Goal: Task Accomplishment & Management: Manage account settings

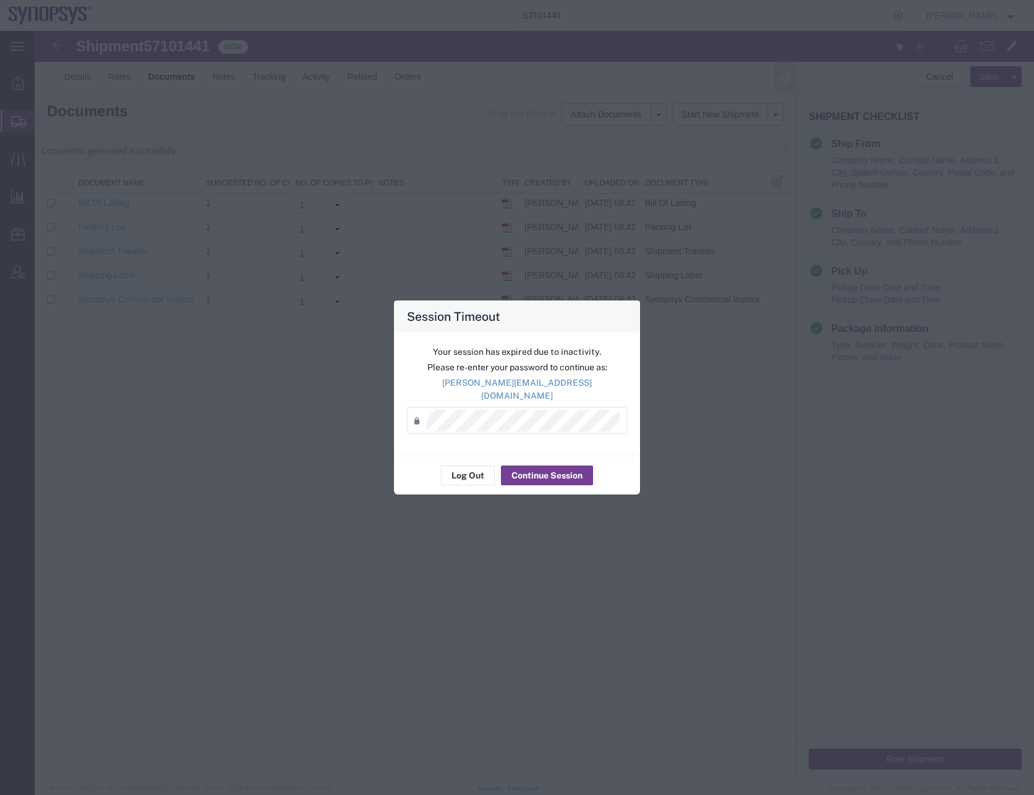
click at [525, 469] on button "Continue Session" at bounding box center [547, 476] width 92 height 20
click at [544, 467] on button "Continue Session" at bounding box center [547, 476] width 92 height 20
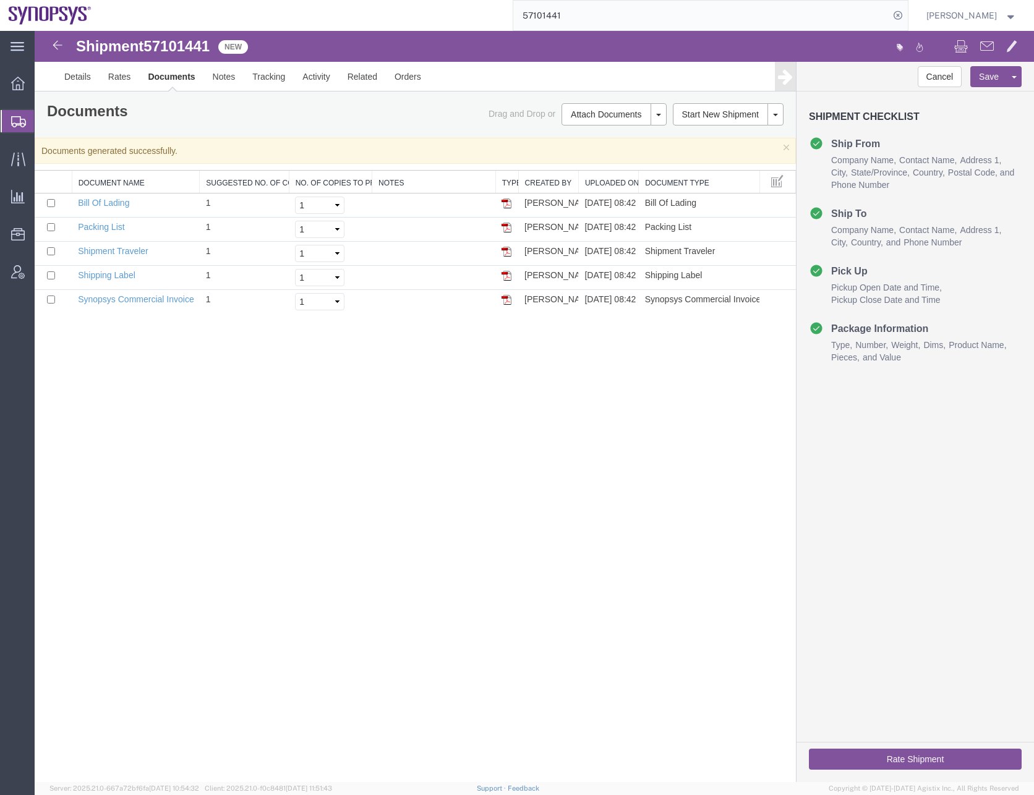
click at [214, 437] on div "Shipment 57101441 5 of 5 New Details Rates Documents Notes Tracking Activity Re…" at bounding box center [535, 406] width 1000 height 751
click at [579, 16] on input "57101441" at bounding box center [701, 16] width 376 height 30
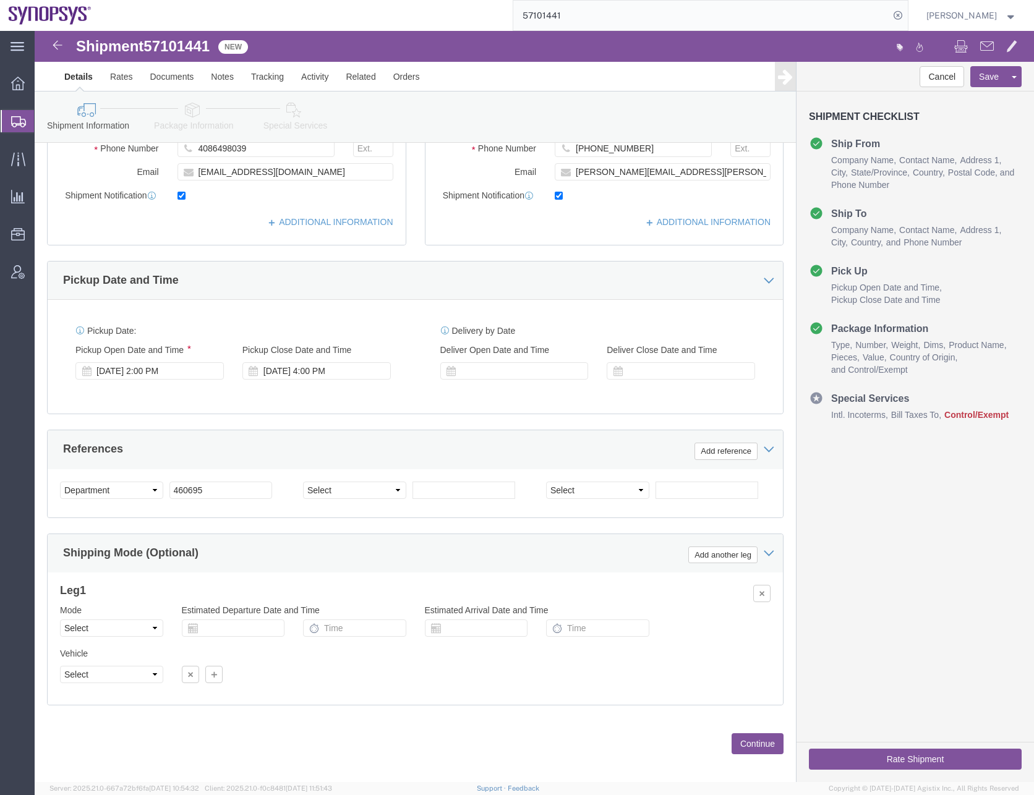
scroll to position [312, 0]
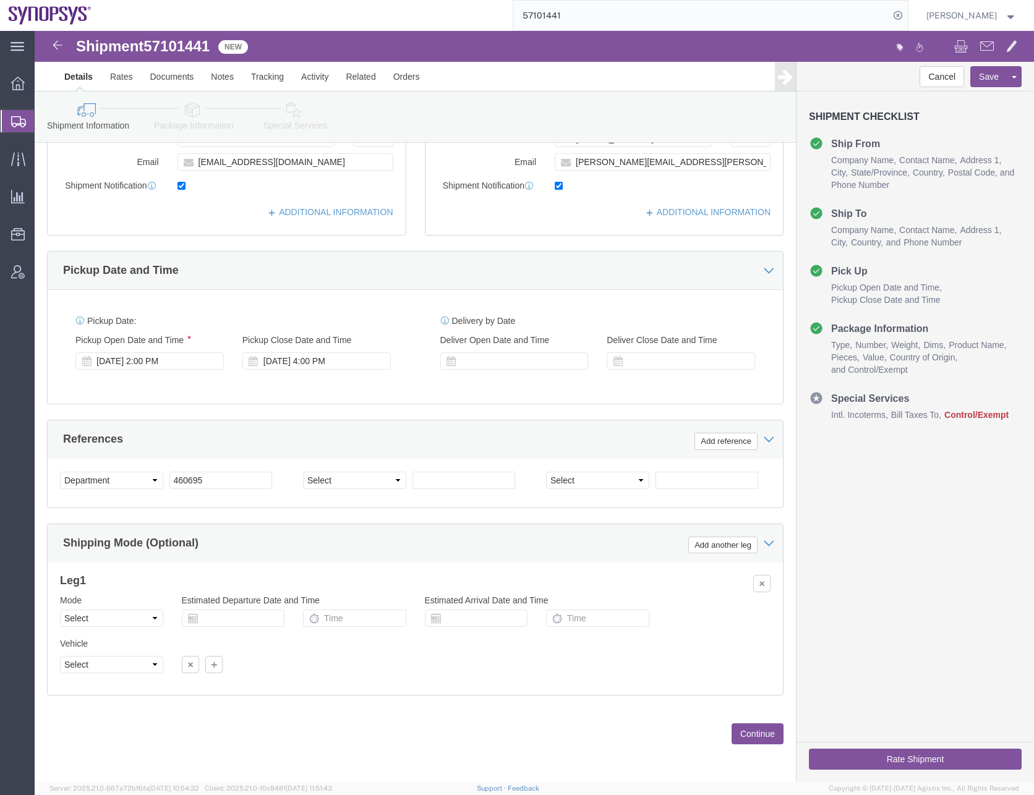
click button "Continue"
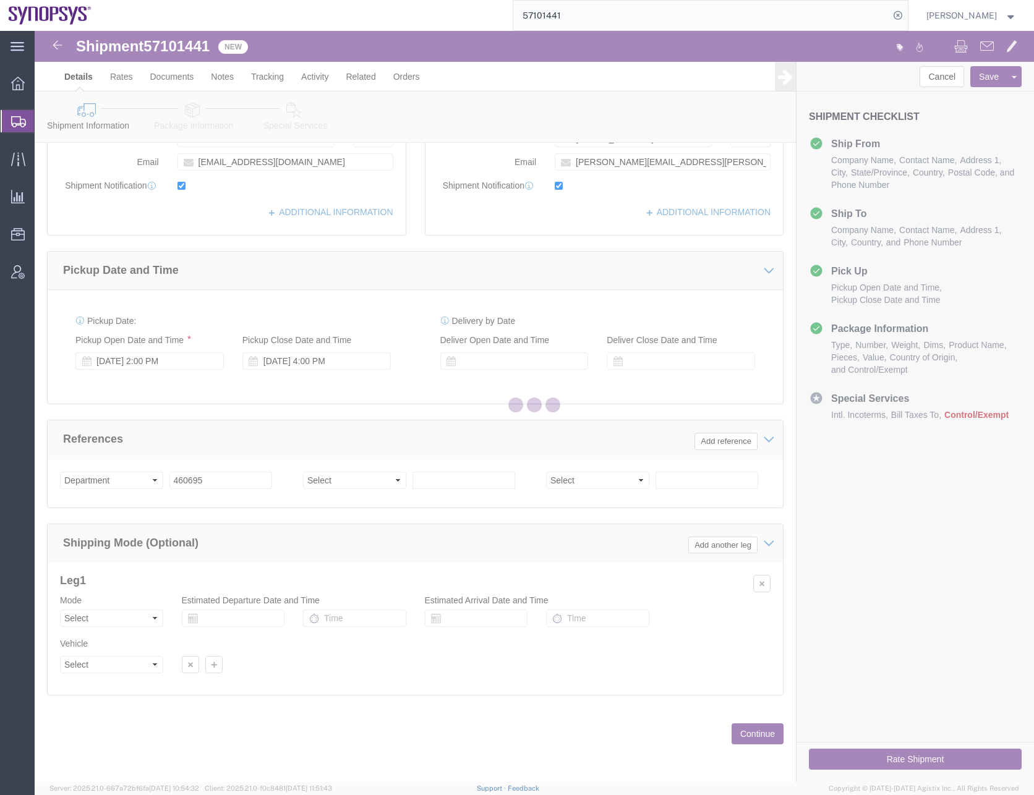
scroll to position [0, 0]
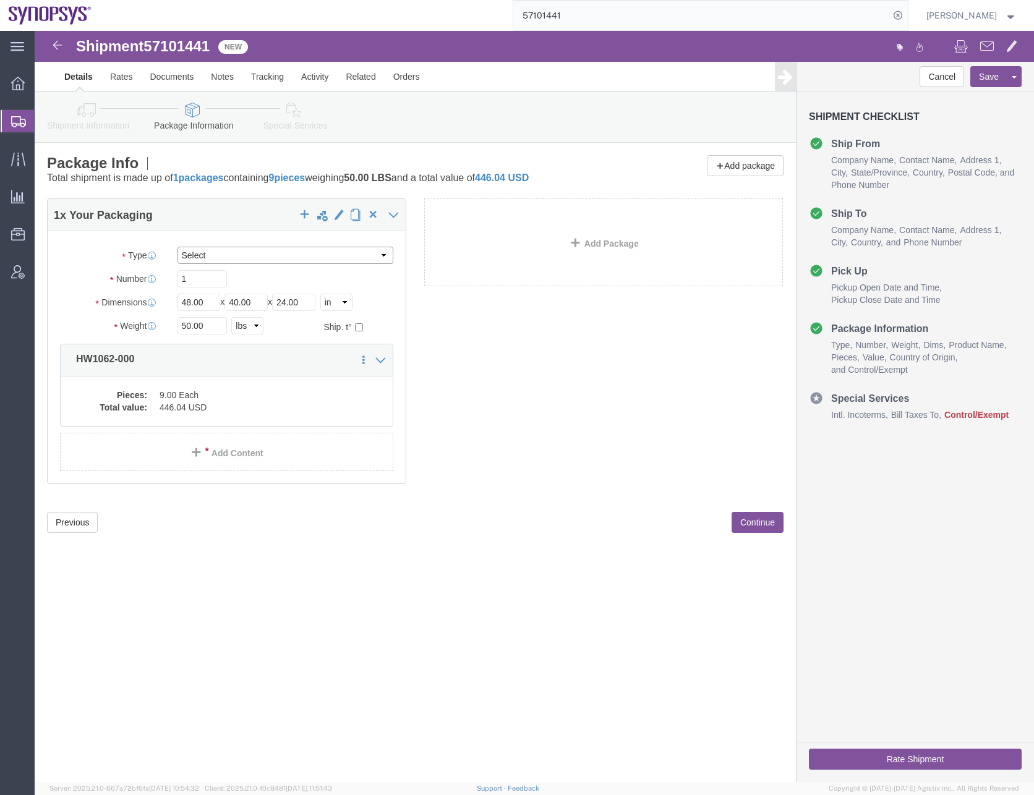
click select "Select Bale(s) Basket(s) Bolt(s) Bottle(s) Buckets Bulk Bundle(s) Can(s) Cardbo…"
select select "CBOX"
click select "Select Bale(s) Basket(s) Bolt(s) Bottle(s) Buckets Bulk Bundle(s) Can(s) Cardbo…"
click input "1"
type input "13"
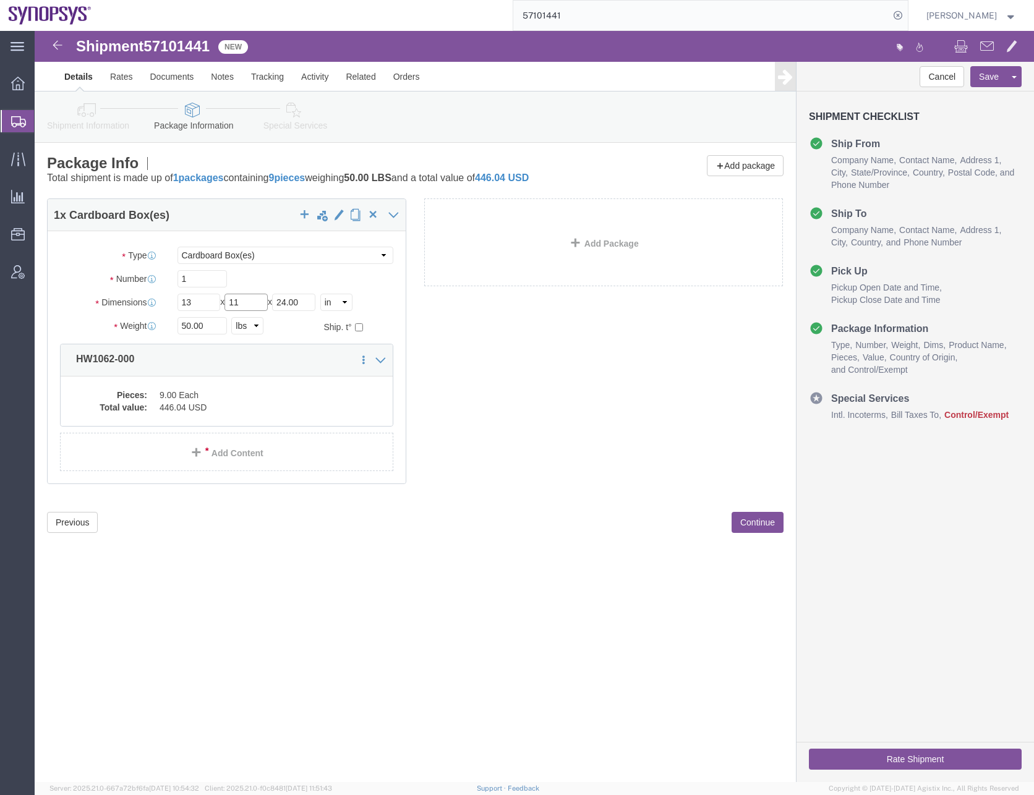
type input "11"
type input "4"
type input "2"
click dd "446.04 USD"
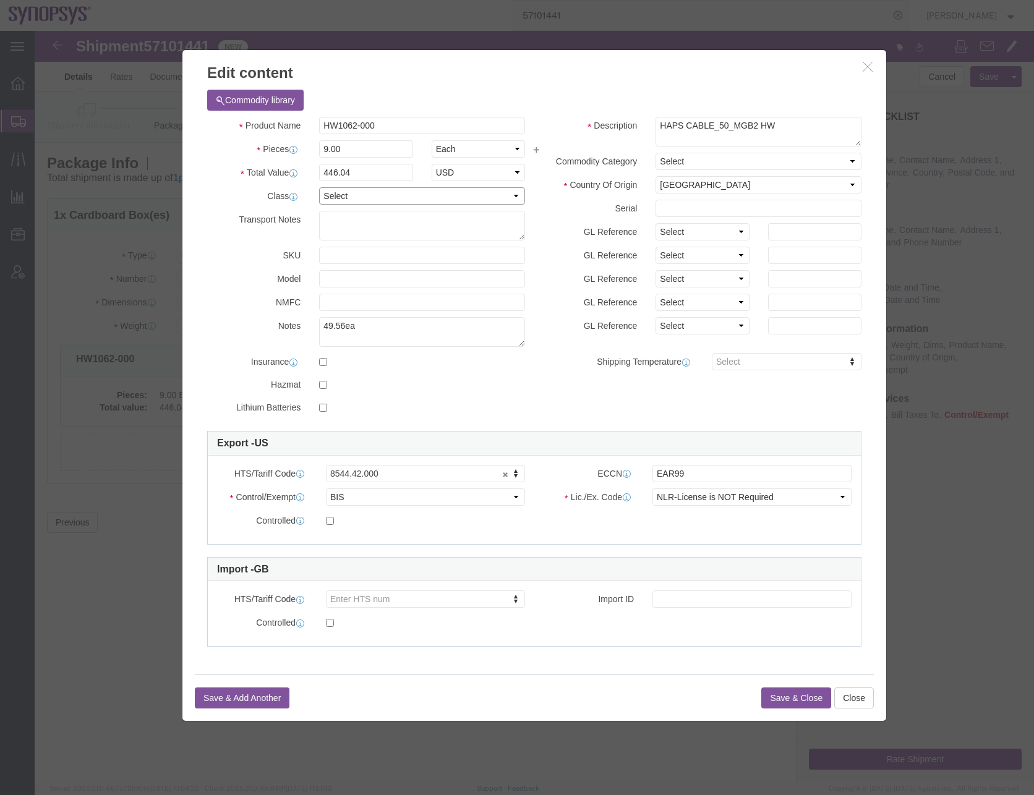
click select "Select 50 55 60 65 70 85 92.5 100 125 175 250 300 400"
select select "50"
click select "Select 50 55 60 65 70 85 92.5 100 125 175 250 300 400"
click select "Select ATF BIS DEA EPA FDA FTR ITAR OFAC Other (OPA)"
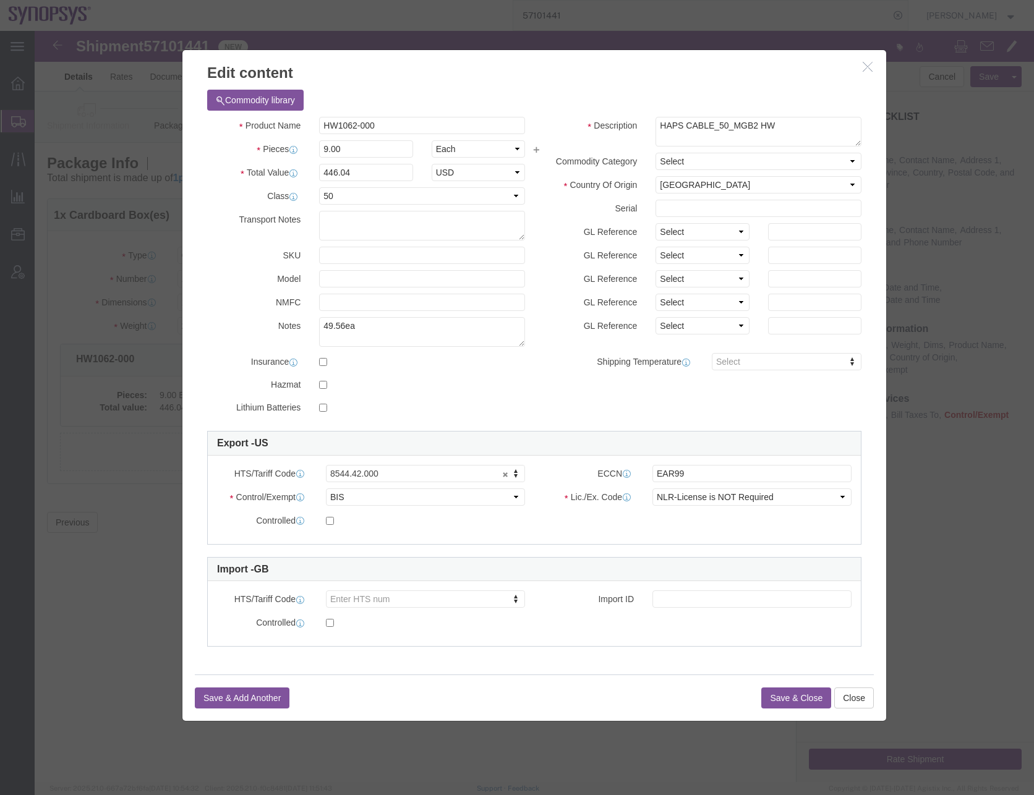
click button "Save & Close"
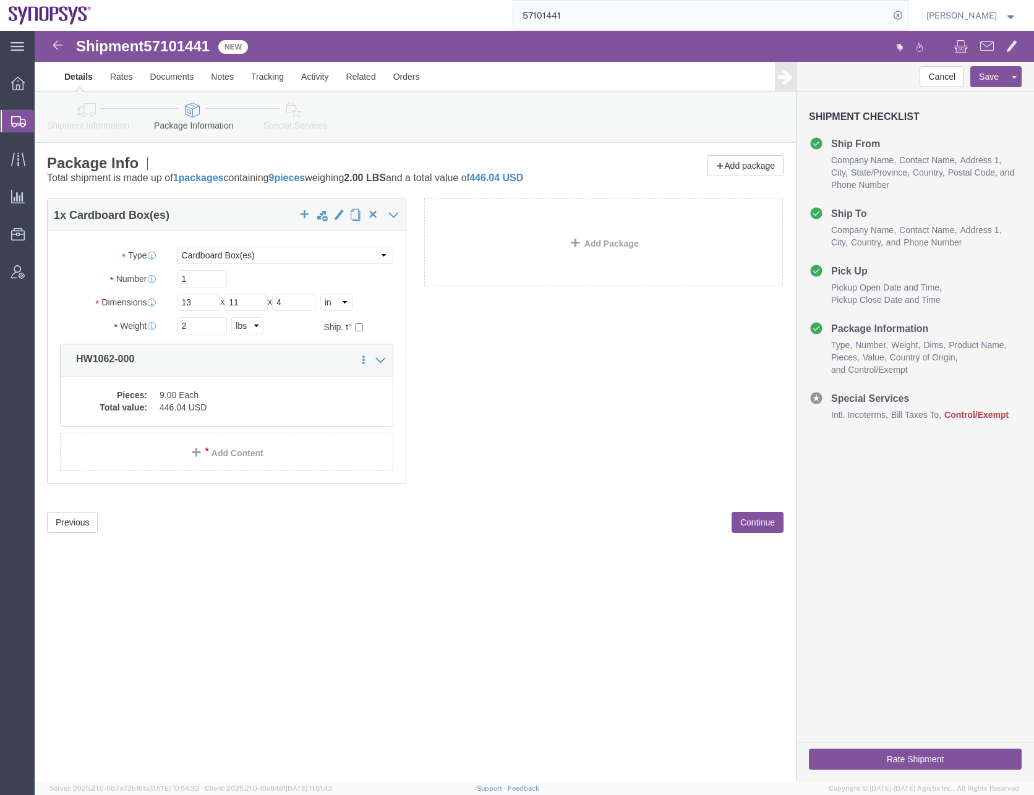
click button "Continue"
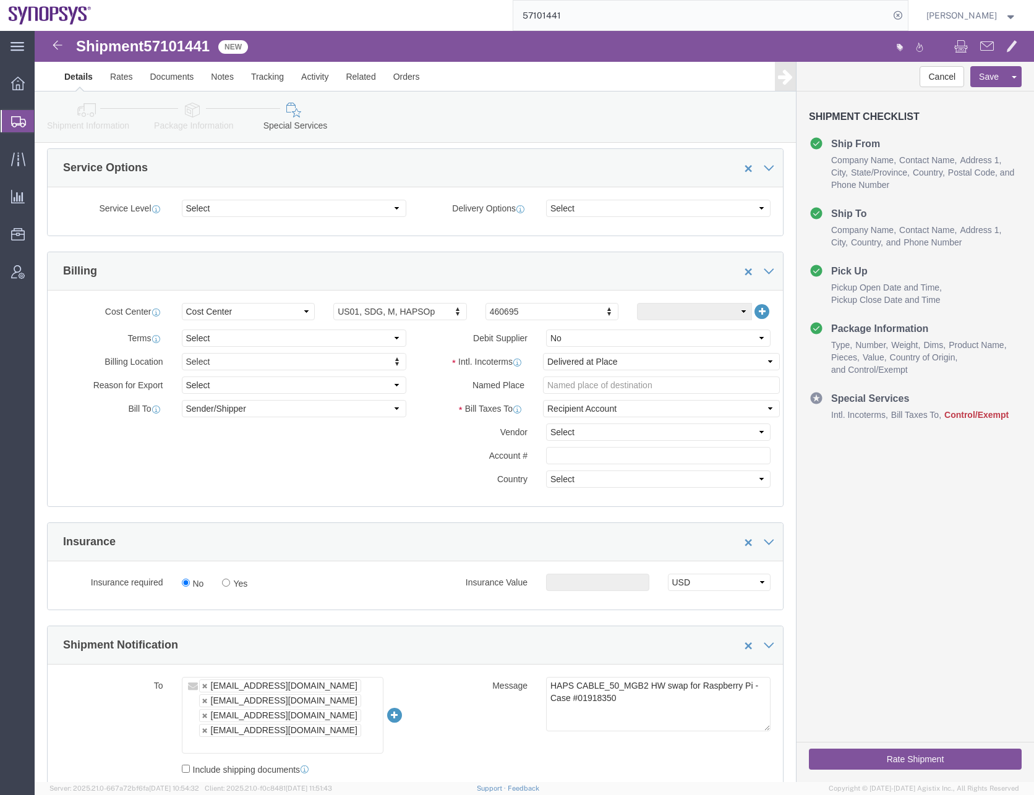
scroll to position [619, 0]
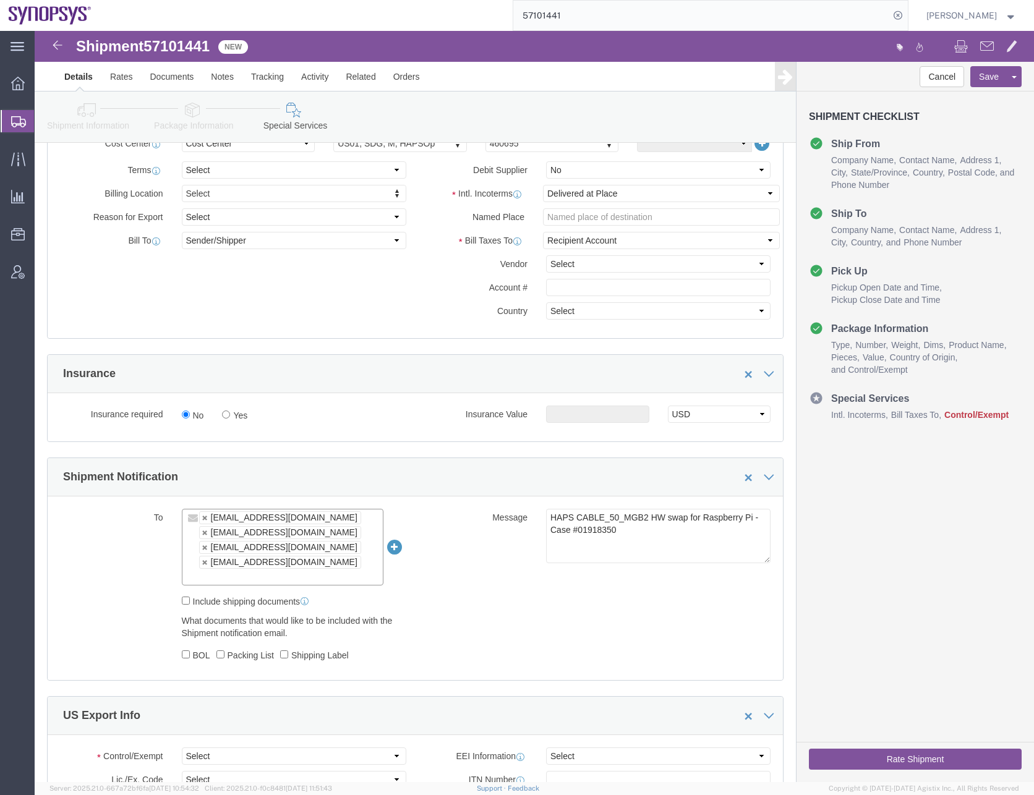
click input "text"
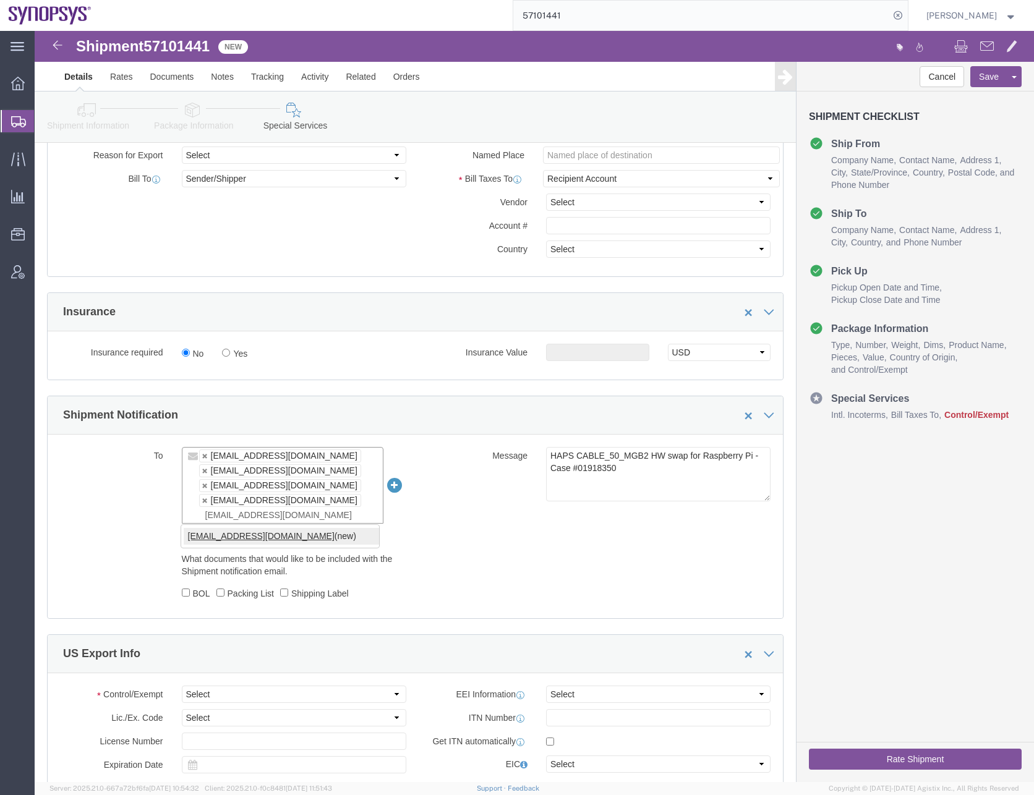
type input "[EMAIL_ADDRESS][DOMAIN_NAME]"
type input "[EMAIL_ADDRESS][DOMAIN_NAME],[EMAIL_ADDRESS][DOMAIN_NAME],[EMAIL_ADDRESS][DOMAI…"
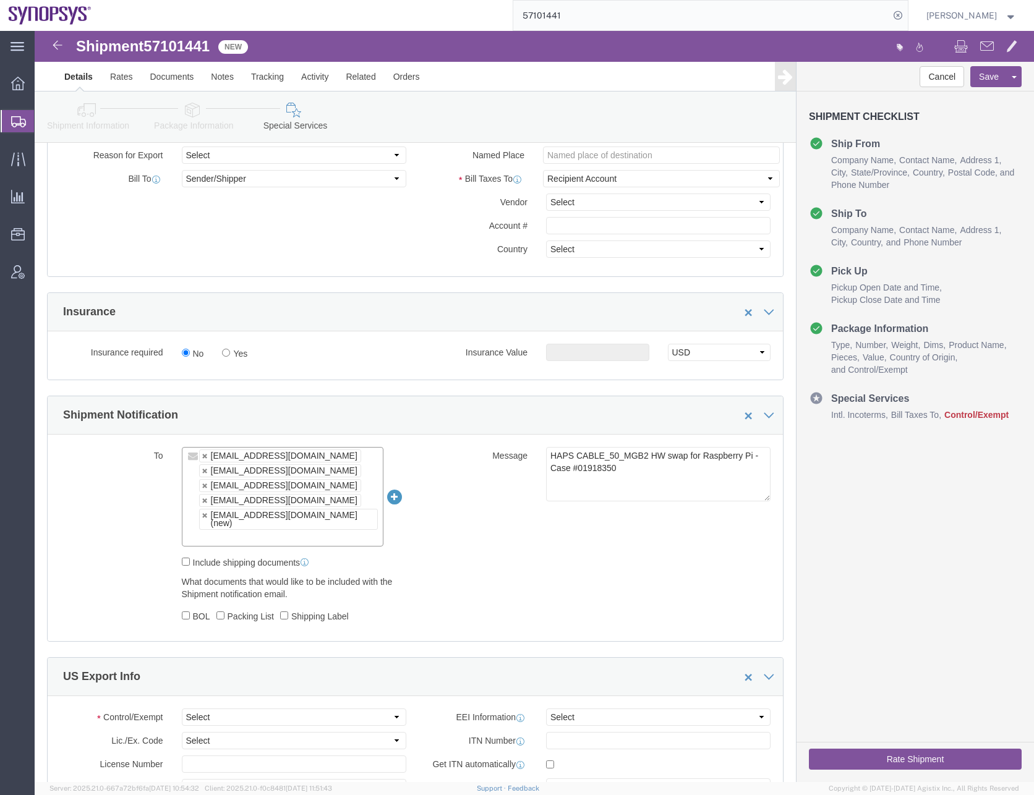
click div "To [EMAIL_ADDRESS][DOMAIN_NAME] [EMAIL_ADDRESS][DOMAIN_NAME] [EMAIL_ADDRESS][DO…"
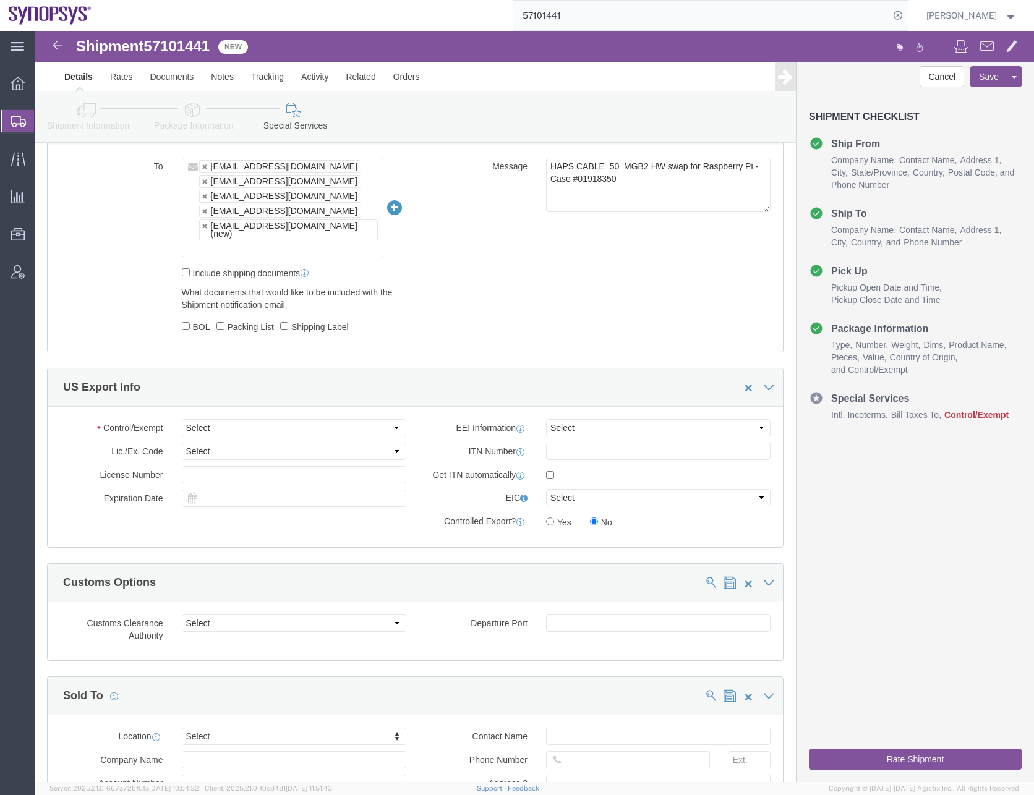
scroll to position [990, 0]
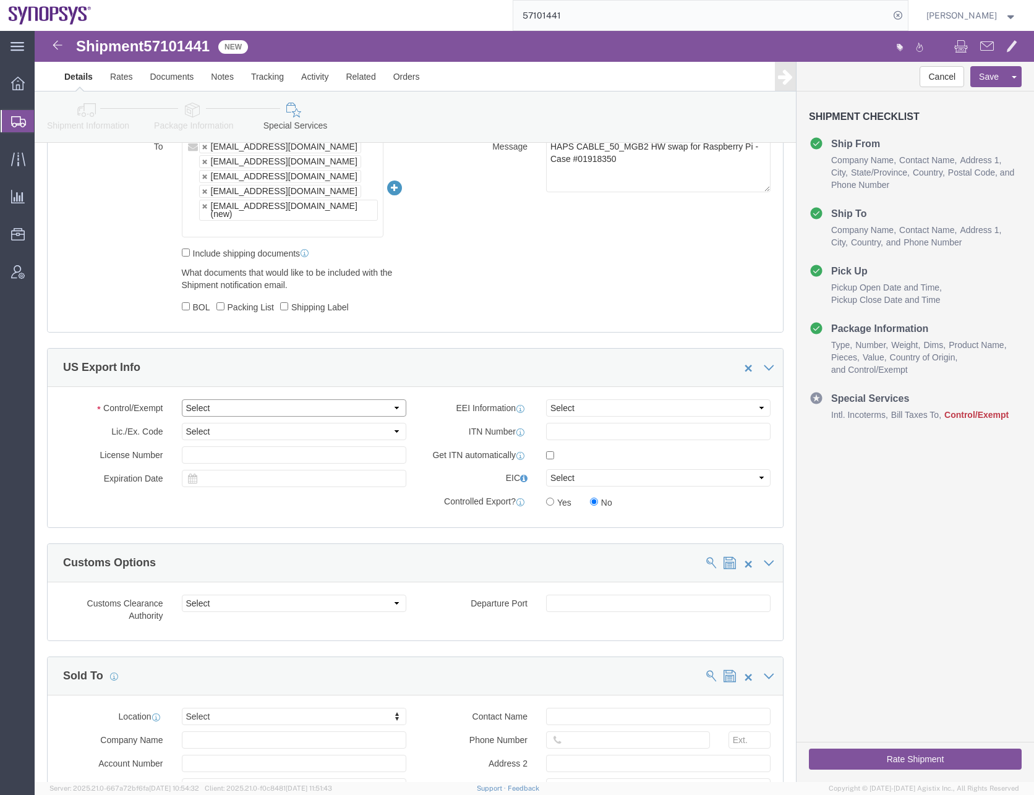
click select "Select ATF BIS DEA EPA FDA FTR ITAR OFAC Other (OPA)"
select select "BIS"
click select "Select ATF BIS DEA EPA FDA FTR ITAR OFAC Other (OPA)"
click select "Select AGR-Agricultural APP-Computers APR-Additional Permissive Exports AVS-Air…"
select select "NLR"
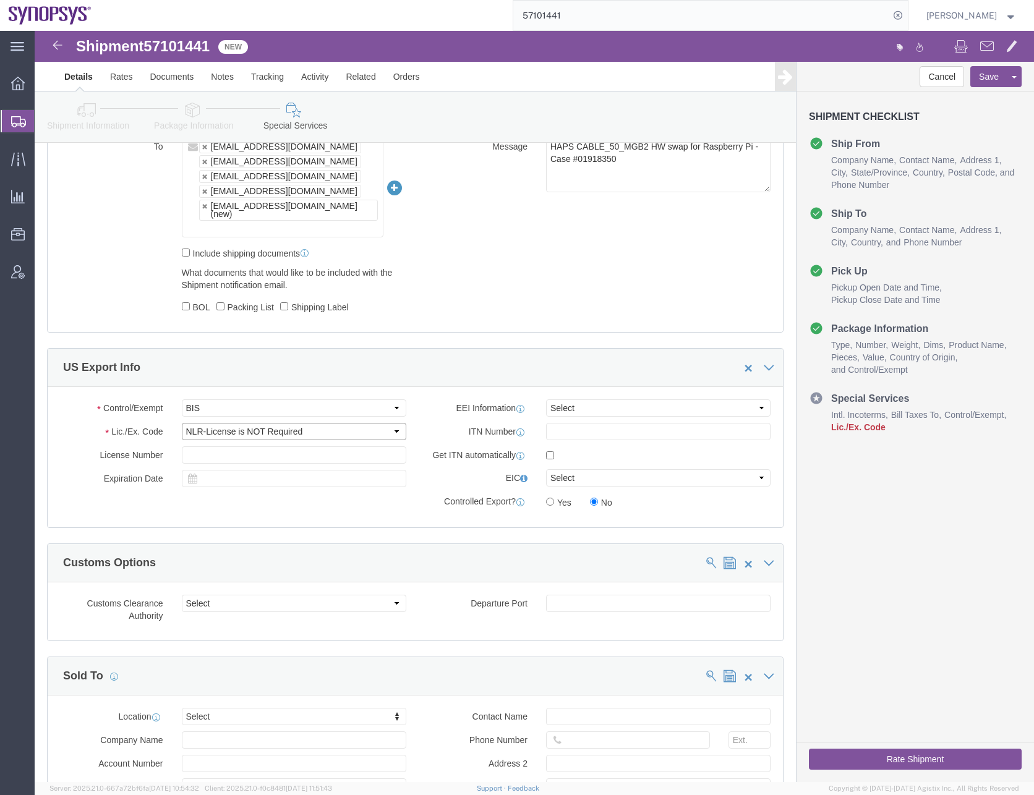
click select "Select AGR-Agricultural APP-Computers APR-Additional Permissive Exports AVS-Air…"
click select "Select AES-Direct EEI Carrier File EEI EEI Exempt"
select select "EXEM"
click select "Select AES-Direct EEI Carrier File EEI EEI Exempt"
click div "Control/Exempt Select ATF BIS DEA EPA FDA FTR ITAR OFAC Other (OPA) Lic./Ex. Co…"
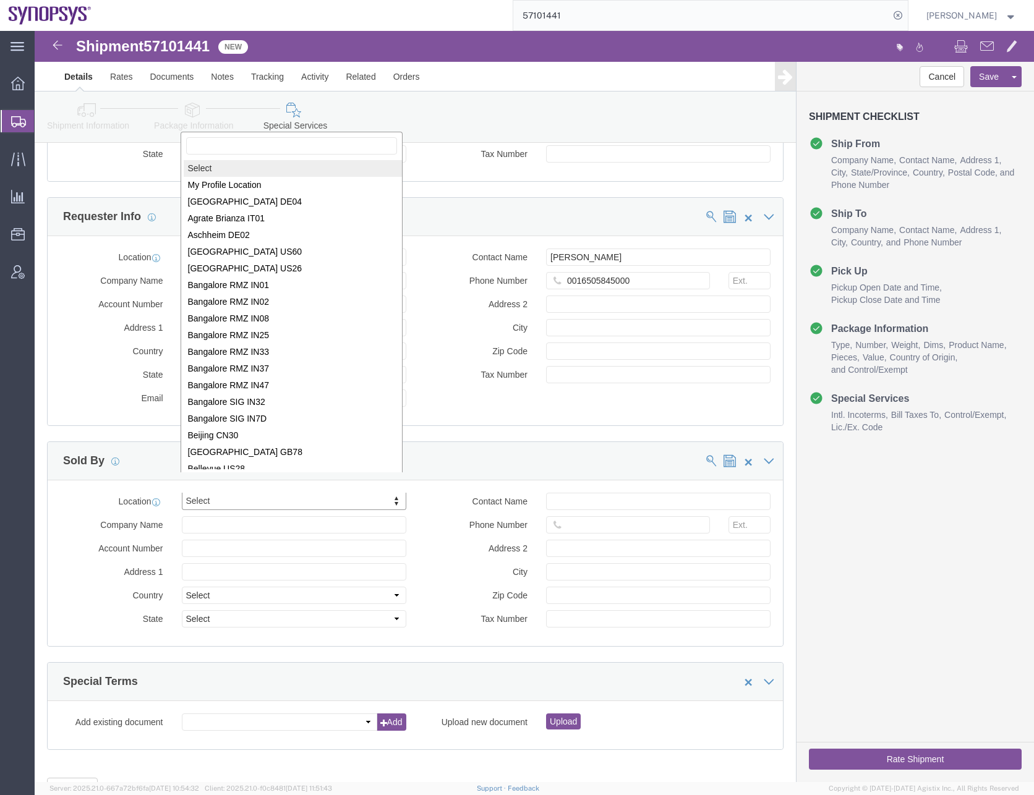
scroll to position [2, 0]
select select "MYPROFILE"
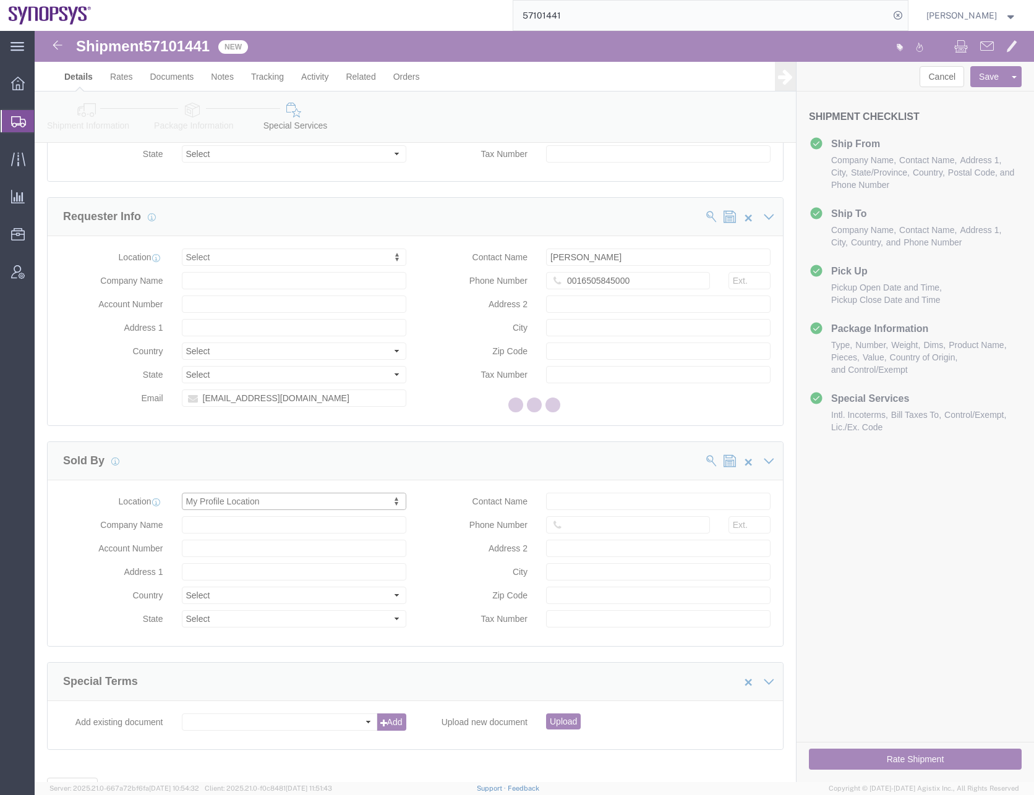
type input "[STREET_ADDRESS]"
select select "US"
type input "[PERSON_NAME]"
type input "0016505845000"
type input "Sunnyvale"
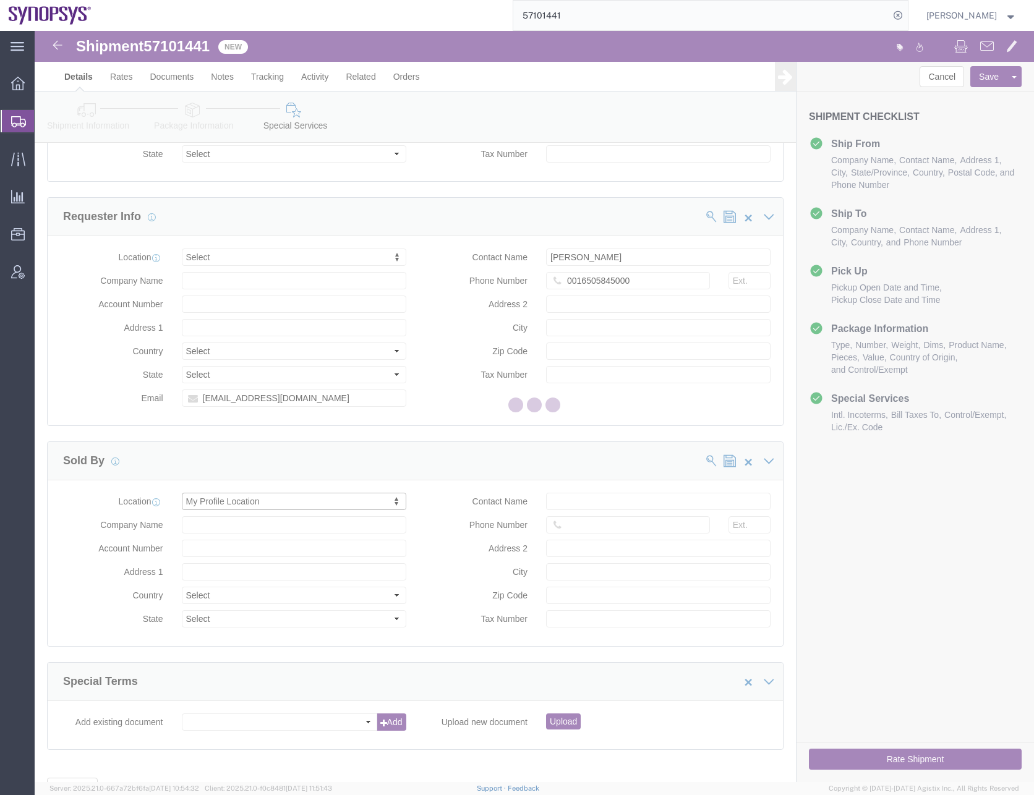
type input "94085"
type input "[US_EMPLOYER_IDENTIFICATION_NUMBER]"
type input "Synopsys Headquarters USSV"
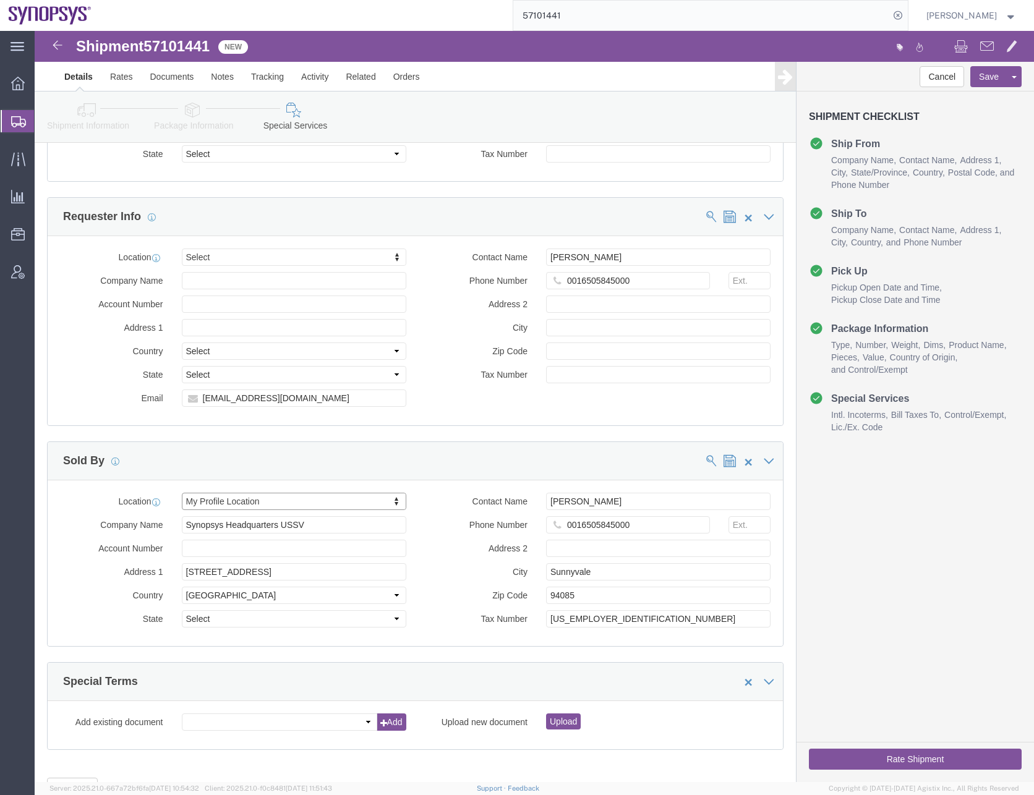
select select "CA"
click input "0016505845000"
type input "6505845000"
click button "Save"
click button "Rate Shipment"
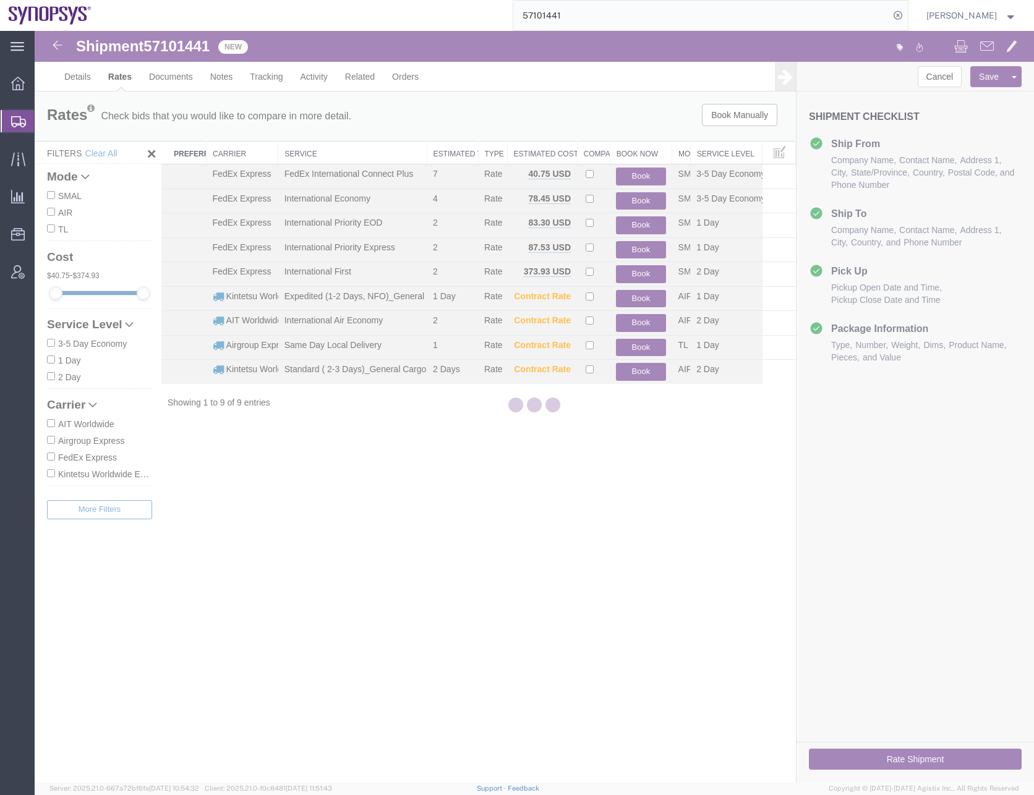
scroll to position [0, 0]
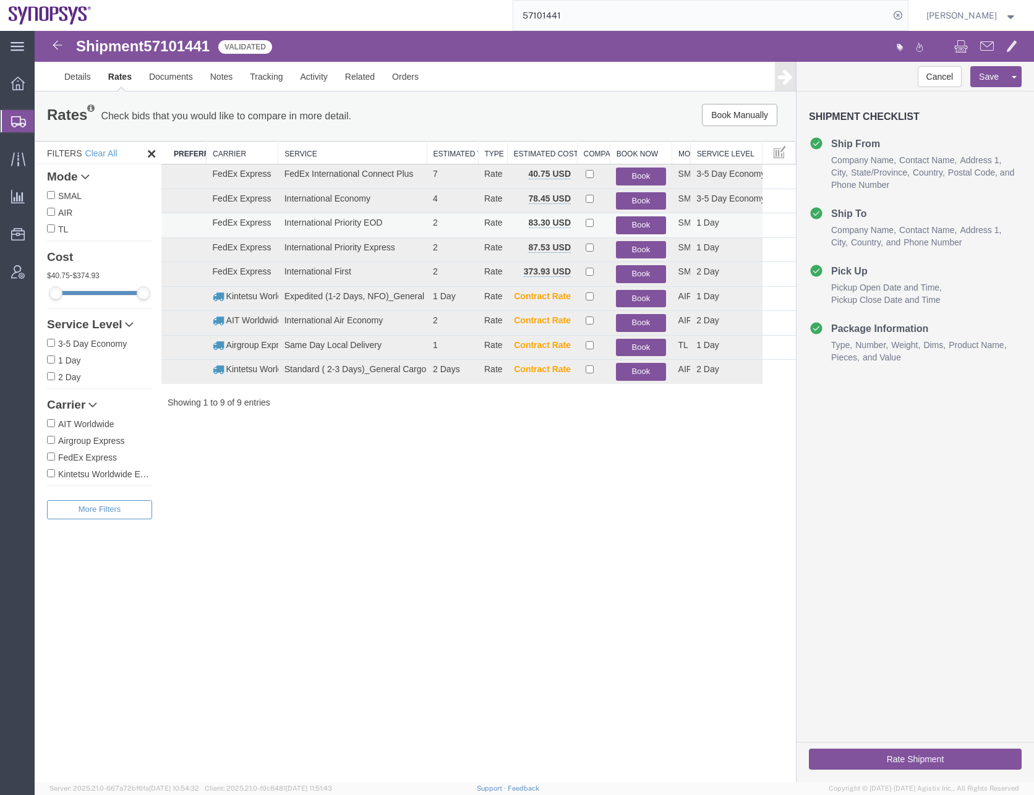
click at [633, 225] on button "Book" at bounding box center [640, 225] width 49 height 18
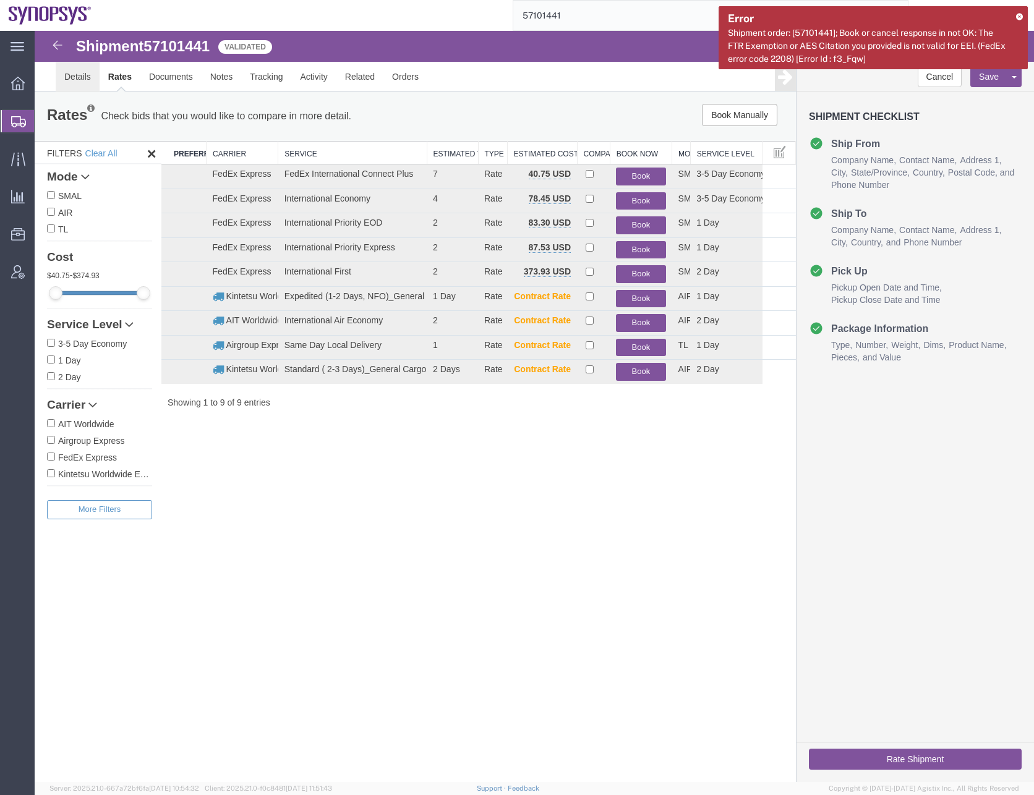
click at [80, 80] on link "Details" at bounding box center [78, 77] width 44 height 30
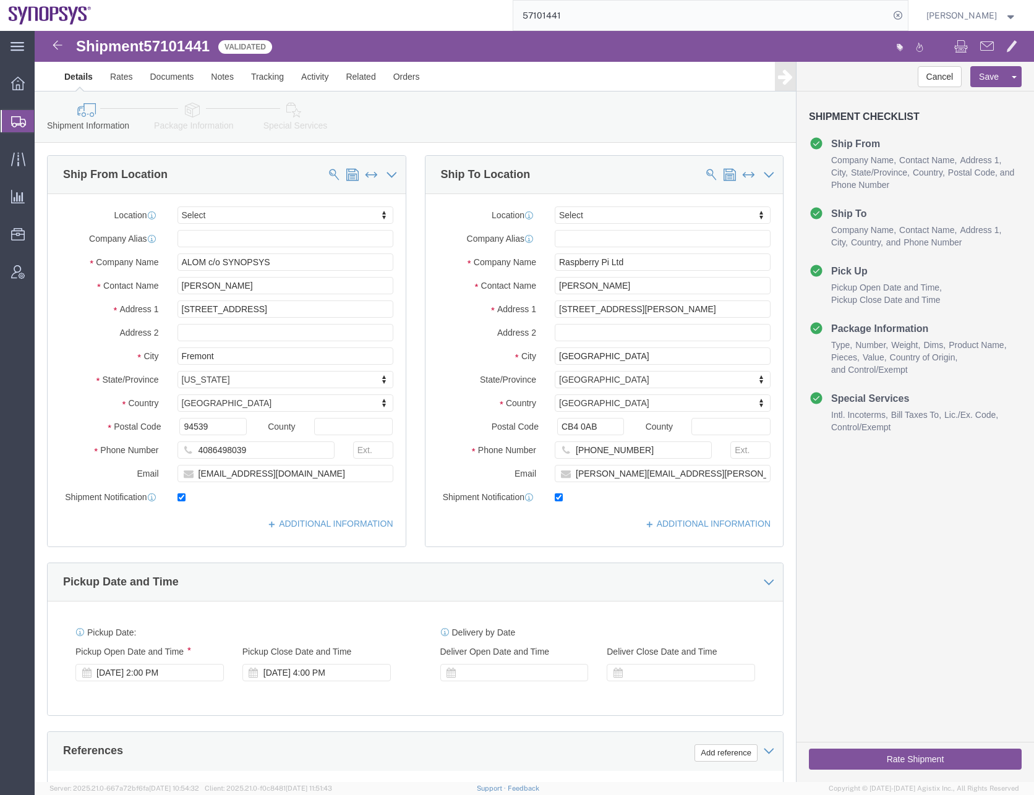
click icon
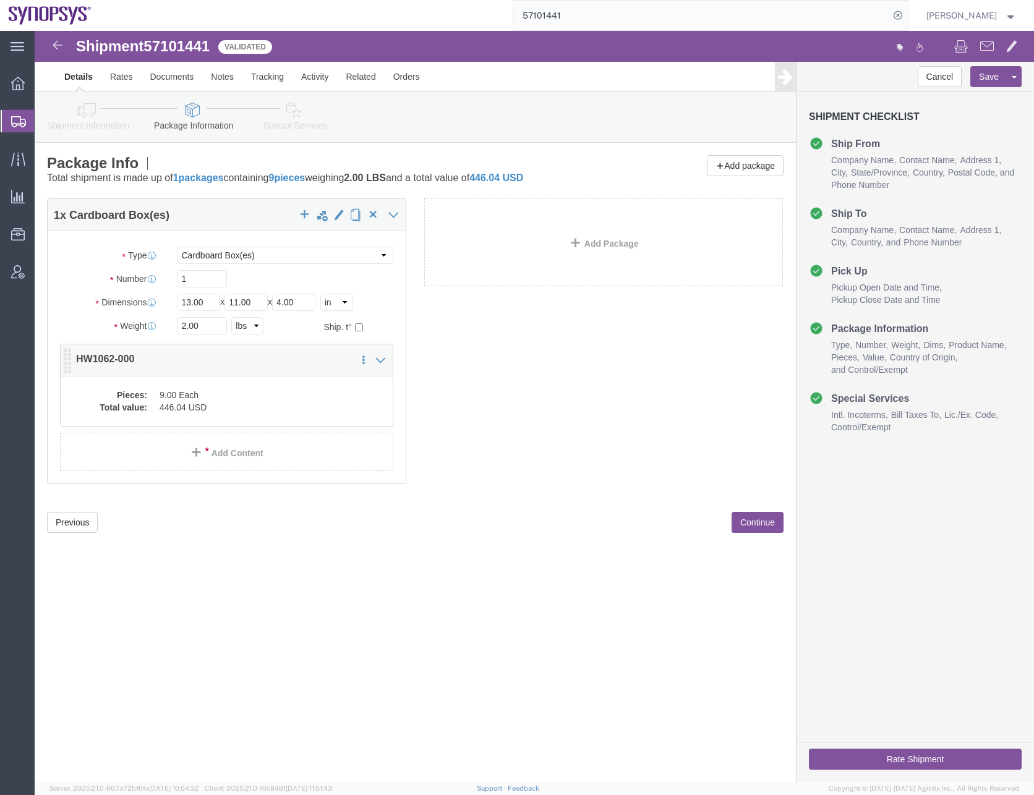
click dd "9.00 Each"
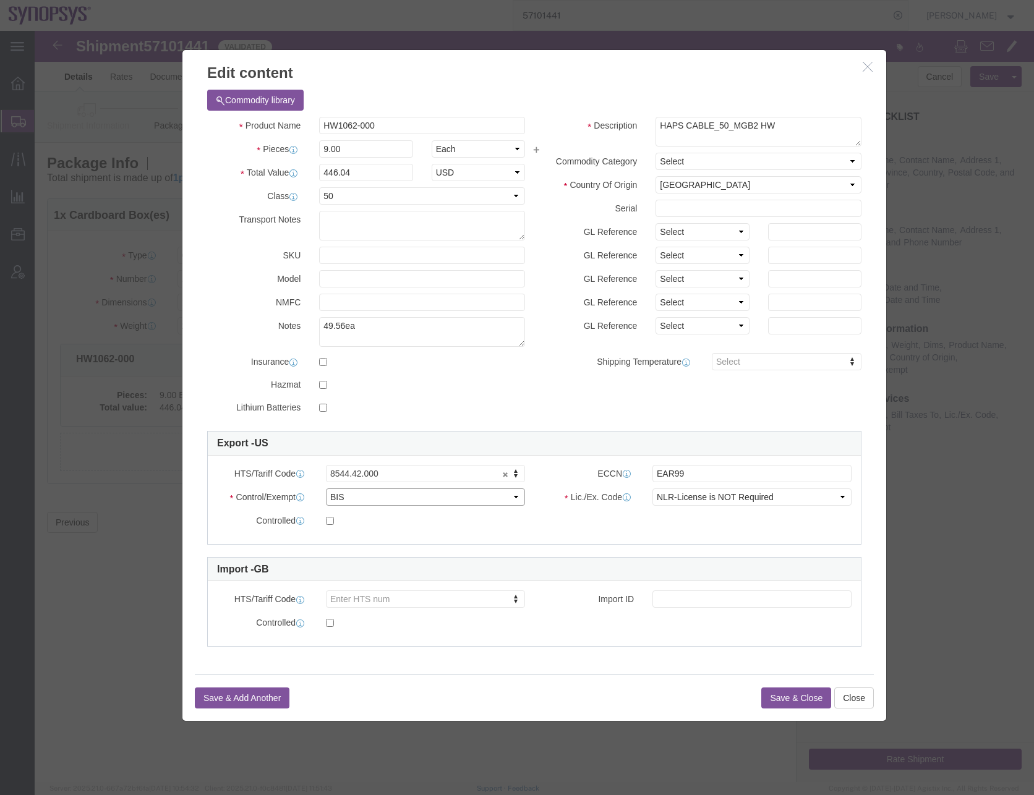
click select "Select ATF BIS DEA EPA FDA FTR ITAR OFAC Other (OPA)"
select select "FTR"
click select "Select ATF BIS DEA EPA FDA FTR ITAR OFAC Other (OPA)"
click select "Select 30.2(d)(2) 30.36 30.37(a) 30.37(f) 30.37(g) 30.37(h) 30.37(i) 30.37(j) 3…"
select select "30.37(a)"
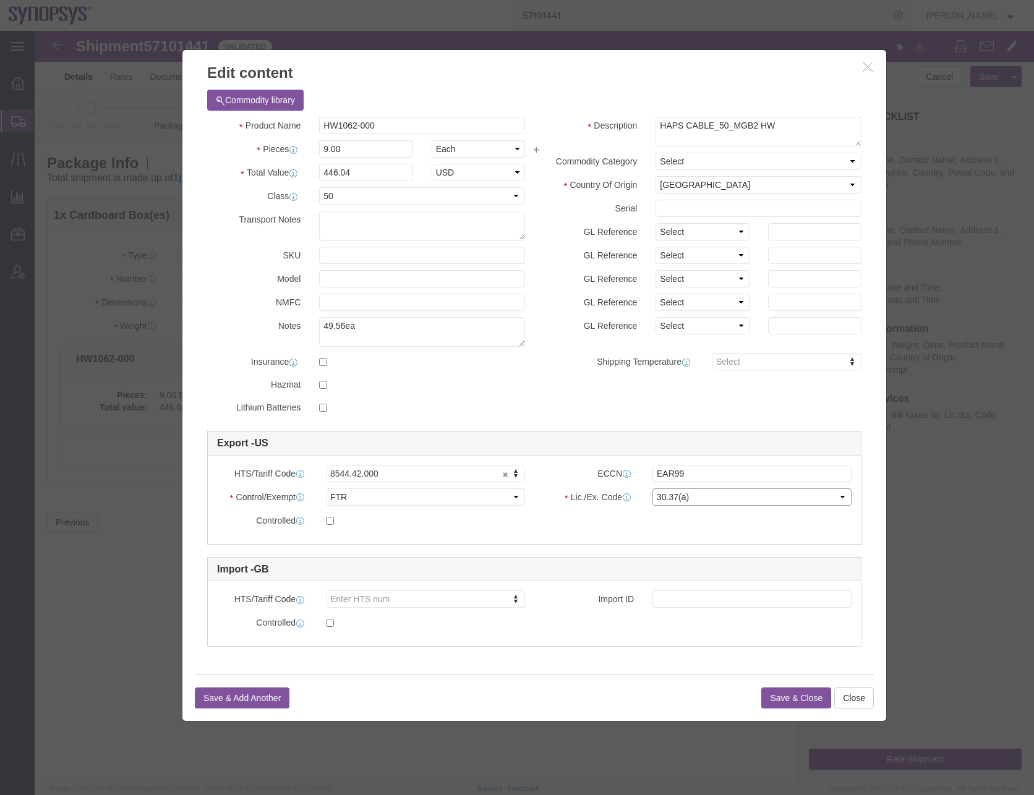
click select "Select 30.2(d)(2) 30.36 30.37(a) 30.37(f) 30.37(g) 30.37(h) 30.37(i) 30.37(j) 3…"
click button "Save & Close"
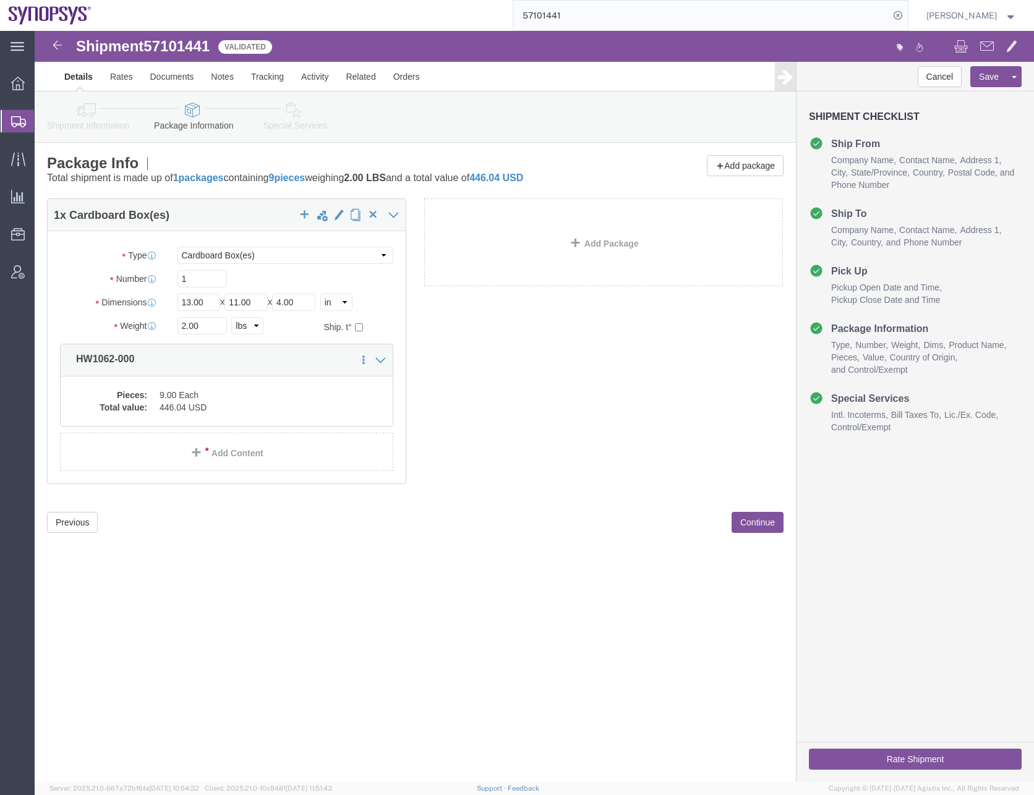
click icon
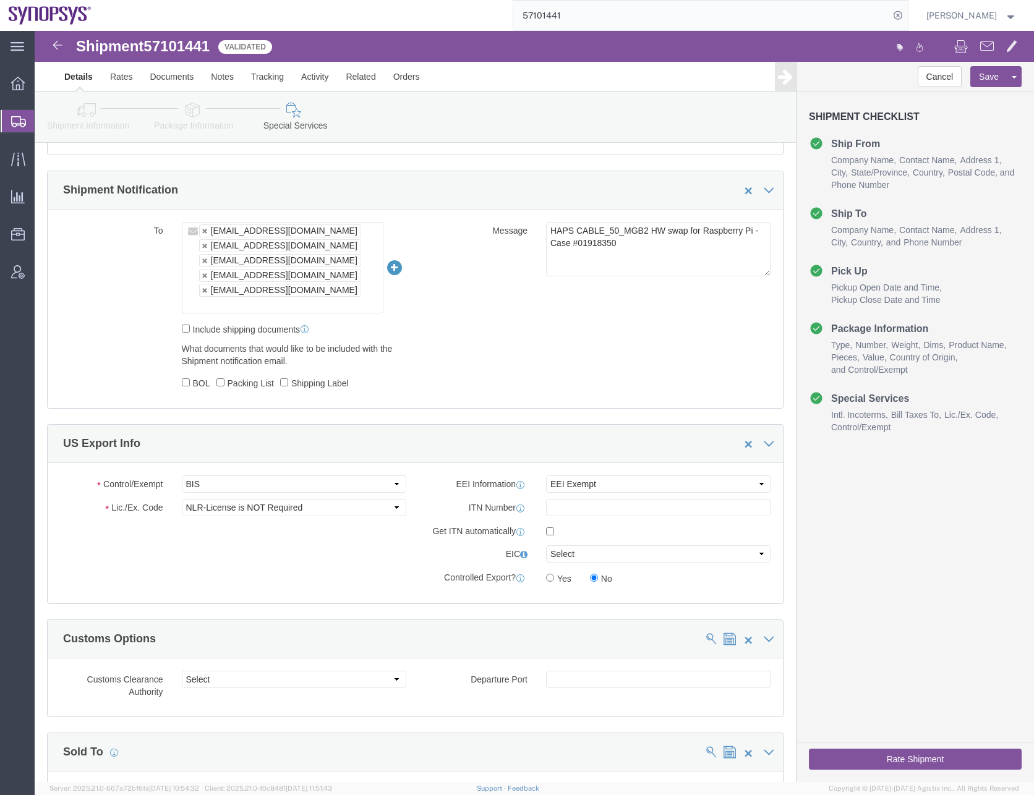
scroll to position [928, 0]
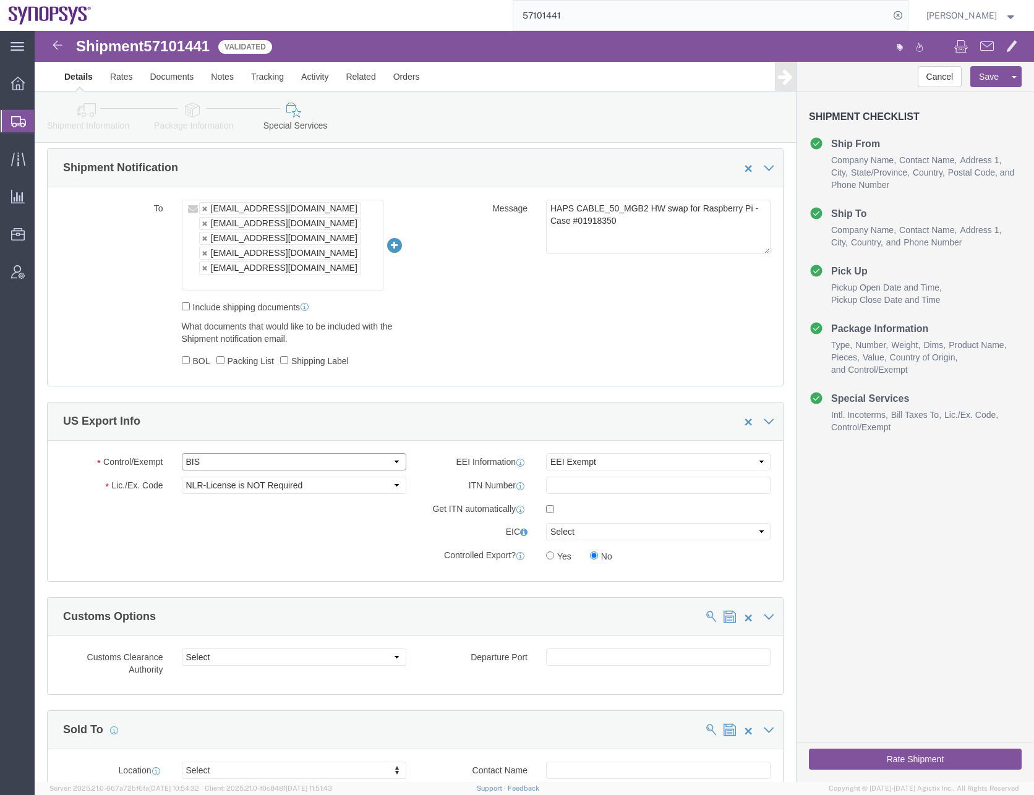
click select "Select ATF BIS DEA EPA FDA FTR ITAR OFAC Other (OPA)"
select select "FTR"
click select "Select ATF BIS DEA EPA FDA FTR ITAR OFAC Other (OPA)"
click select "Select 30.2(d)(2) 30.36 30.37(a) 30.37(f) 30.37(g) 30.37(h) 30.37(i) 30.37(j) 3…"
select select "30.37(a)"
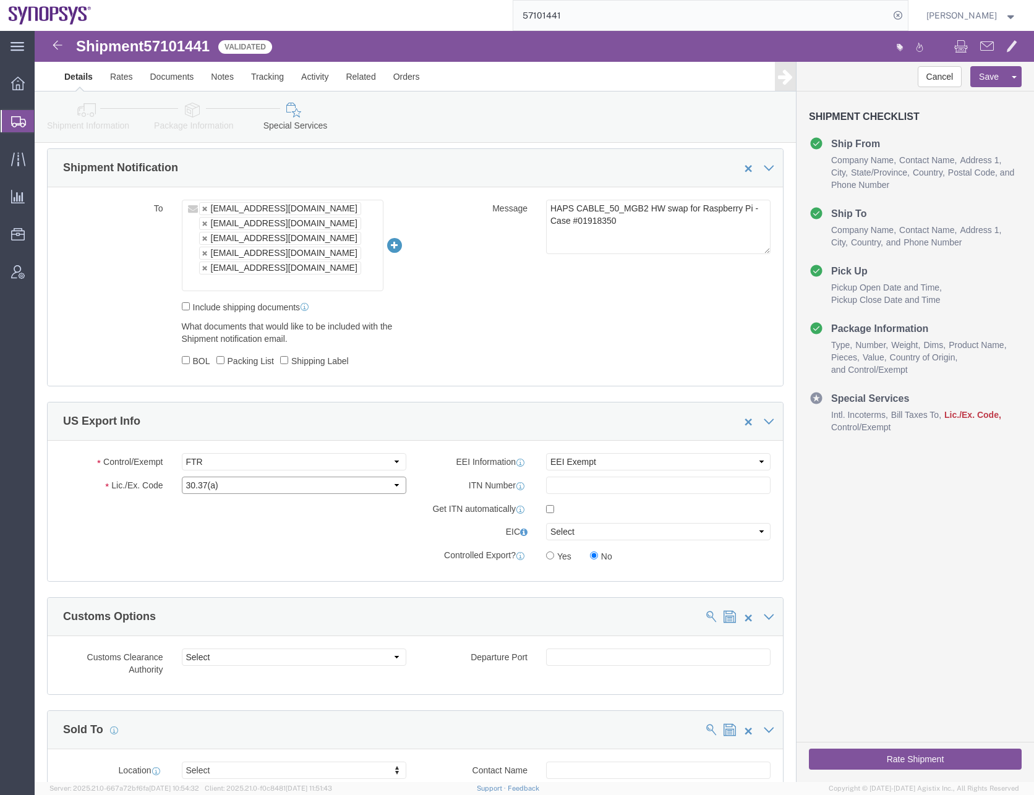
click select "Select 30.2(d)(2) 30.36 30.37(a) 30.37(f) 30.37(g) 30.37(h) 30.37(i) 30.37(j) 3…"
click button "Save"
drag, startPoint x: 903, startPoint y: 509, endPoint x: 884, endPoint y: 600, distance: 92.8
click div "Cancel Save [GEOGRAPHIC_DATA] Assign To Clone Shipment Save As Template Shipmen…"
click button "Rate Shipment"
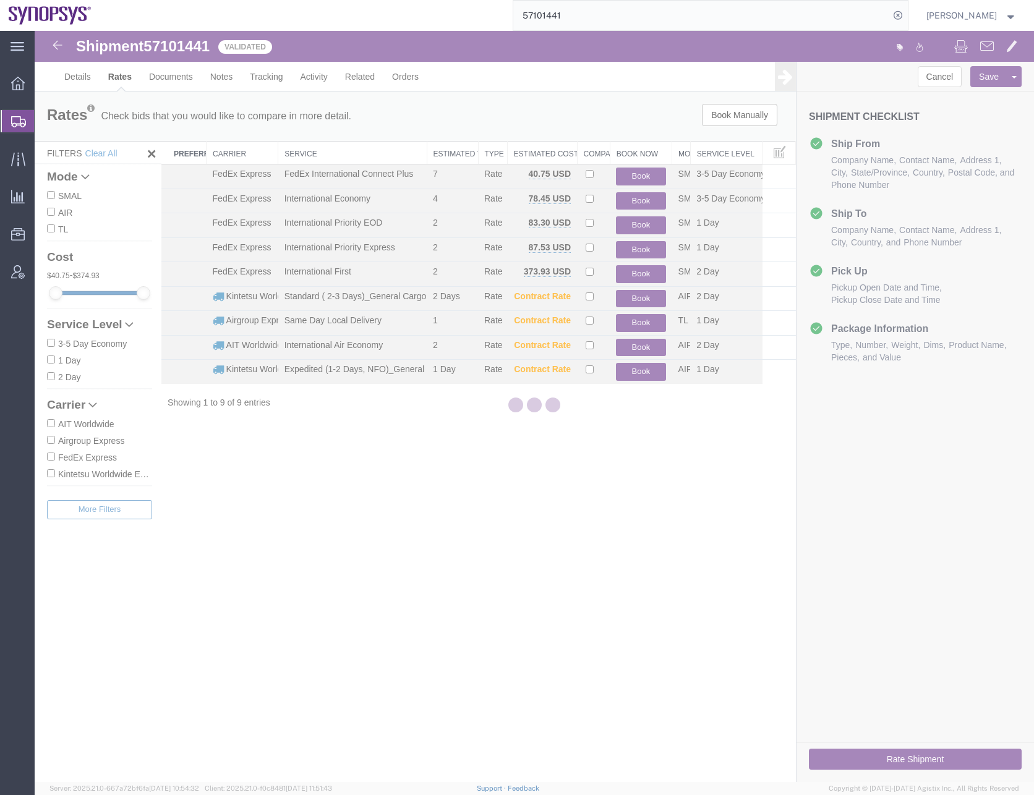
scroll to position [0, 0]
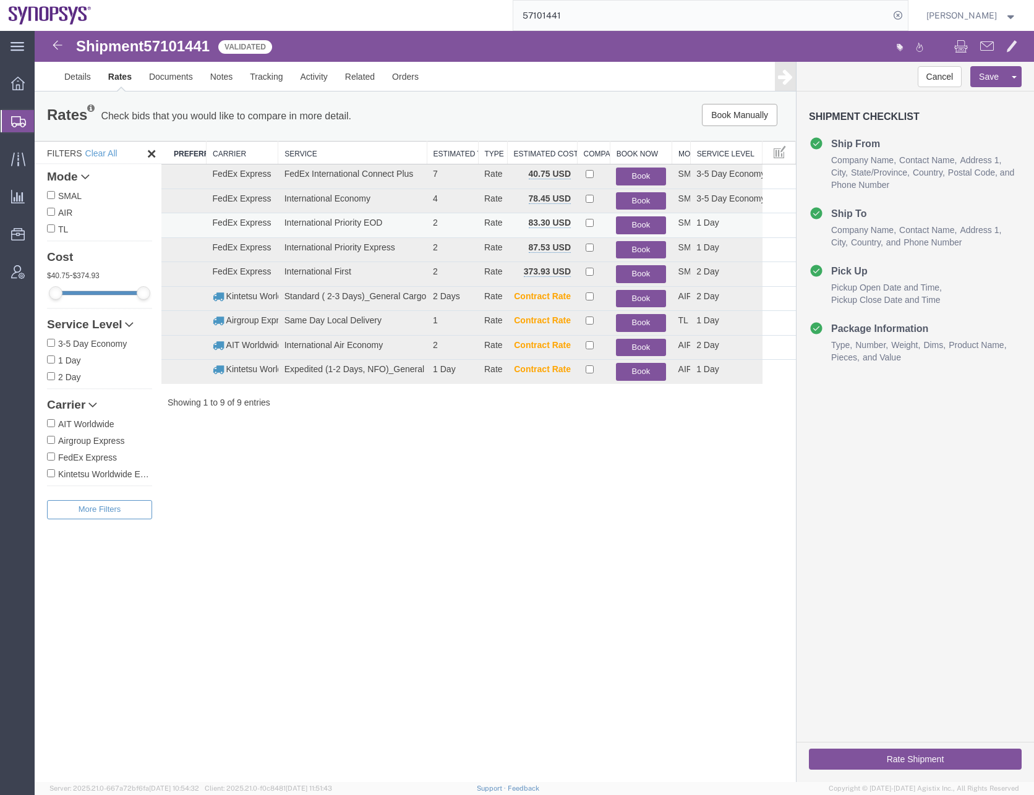
click at [638, 220] on button "Book" at bounding box center [640, 225] width 49 height 18
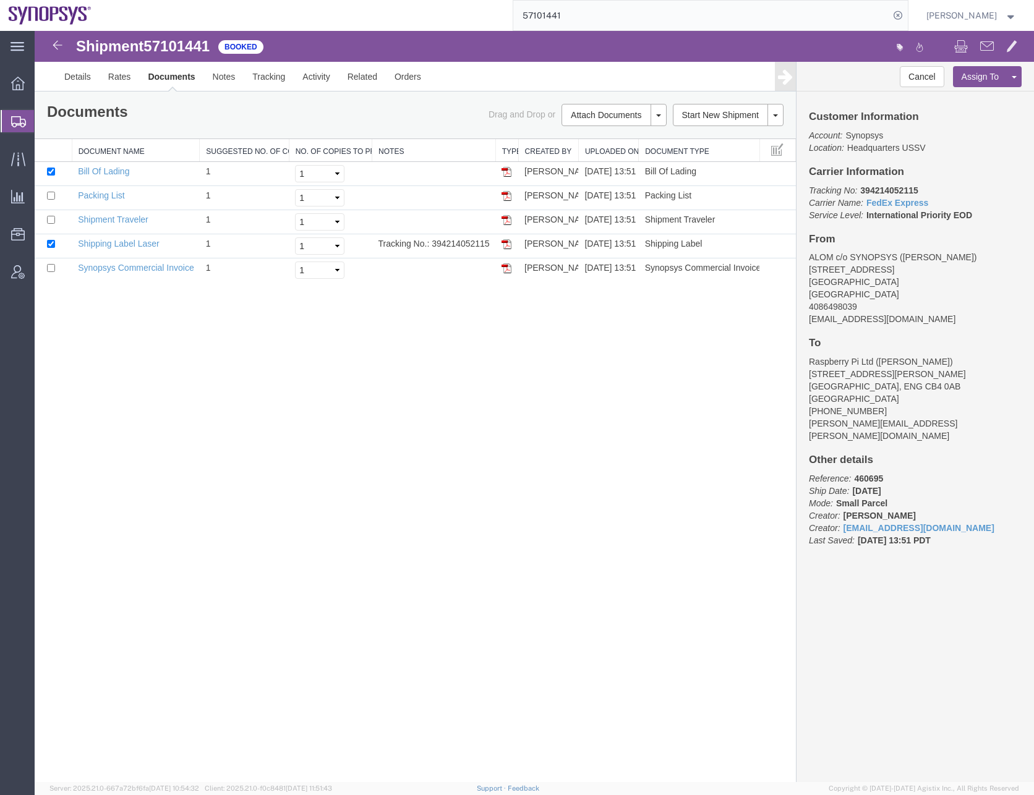
click at [550, 390] on div "Shipment 57101441 5 of 5 Booked Details Rates Documents Notes Tracking Activity…" at bounding box center [535, 406] width 1000 height 751
click at [468, 476] on div "Shipment 57101441 5 of 5 Booked Details Rates Documents Notes Tracking Activity…" at bounding box center [535, 406] width 1000 height 751
click at [896, 190] on b "394214052115" at bounding box center [889, 191] width 58 height 10
copy b "394214052115"
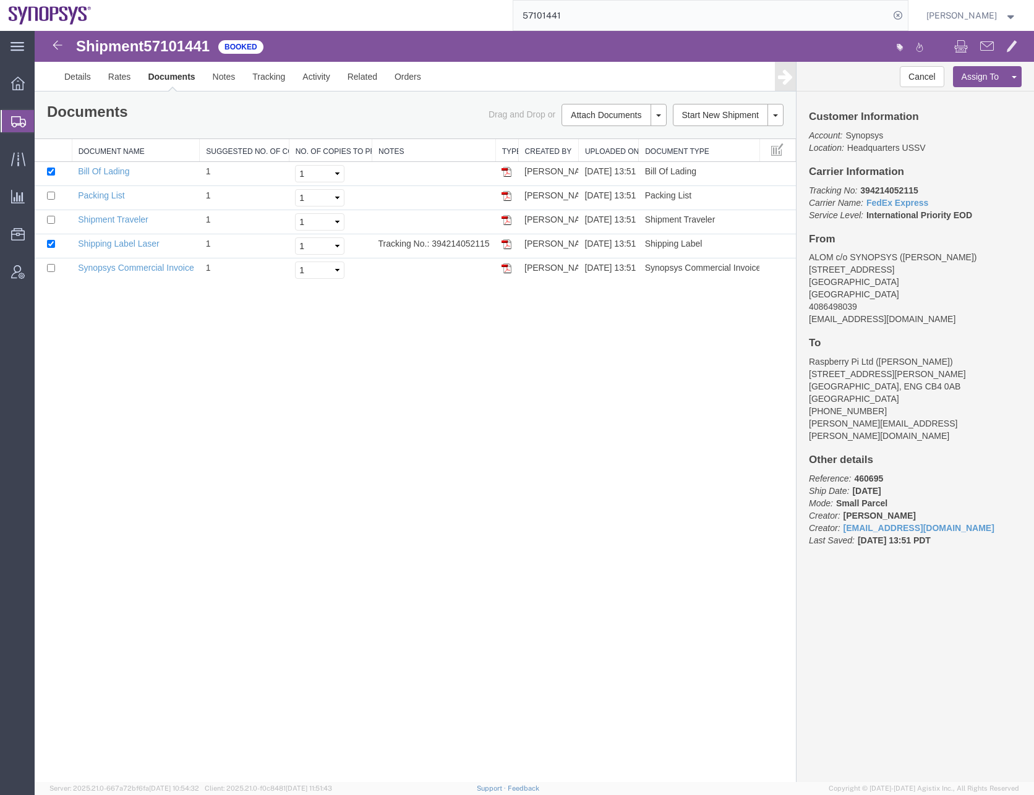
click at [450, 447] on div "Shipment 57101441 5 of 5 Booked Details Rates Documents Notes Tracking Activity…" at bounding box center [535, 406] width 1000 height 751
click at [270, 421] on div "Shipment 57101441 5 of 5 Booked Details Rates Documents Notes Tracking Activity…" at bounding box center [535, 406] width 1000 height 751
